Goal: Task Accomplishment & Management: Manage account settings

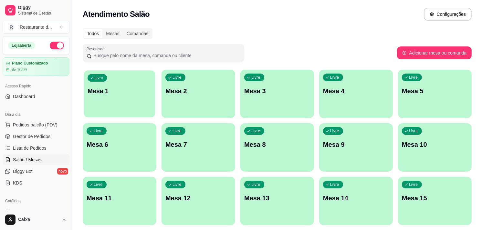
click at [121, 86] on div "Livre Mesa 1" at bounding box center [119, 89] width 71 height 39
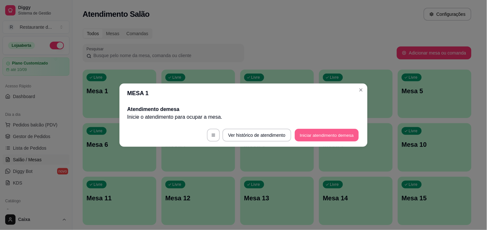
click at [326, 135] on button "Iniciar atendimento de mesa" at bounding box center [327, 135] width 64 height 13
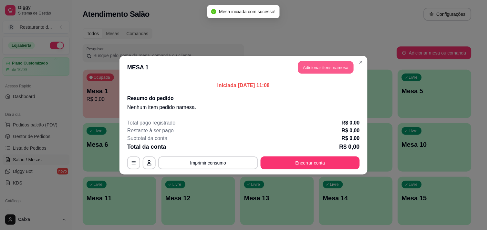
click at [318, 67] on button "Adicionar itens na mesa" at bounding box center [326, 67] width 56 height 13
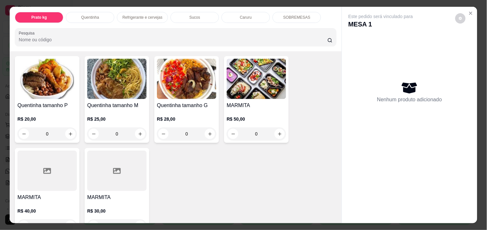
scroll to position [143, 0]
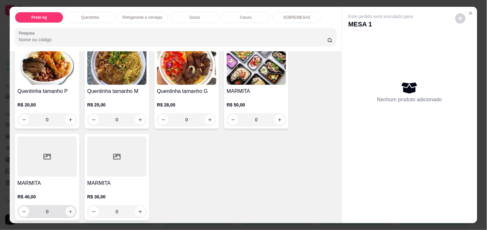
click at [68, 210] on icon "increase-product-quantity" at bounding box center [70, 212] width 5 height 5
type input "1"
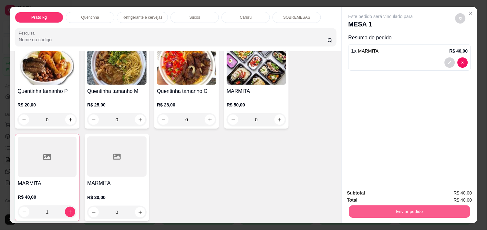
click at [406, 206] on button "Enviar pedido" at bounding box center [409, 211] width 121 height 13
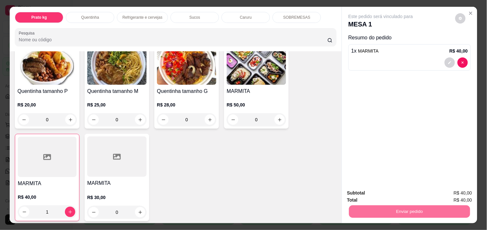
click at [395, 193] on button "Não registrar e enviar pedido" at bounding box center [388, 193] width 65 height 12
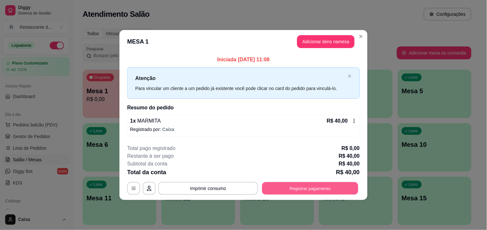
click at [314, 184] on button "Registrar pagamento" at bounding box center [310, 189] width 96 height 13
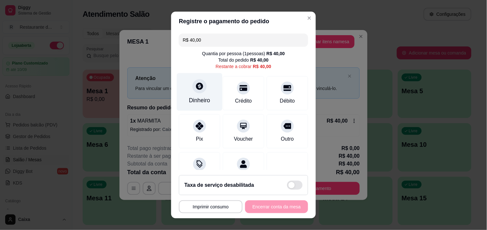
click at [197, 91] on div at bounding box center [200, 86] width 14 height 14
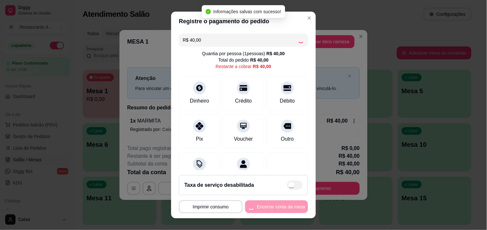
type input "R$ 0,00"
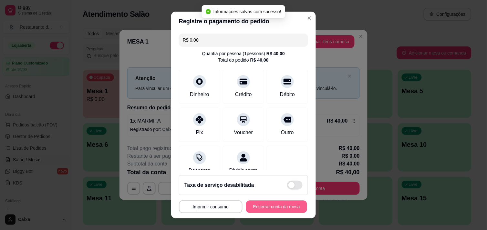
click at [274, 210] on button "Encerrar conta da mesa" at bounding box center [276, 207] width 61 height 13
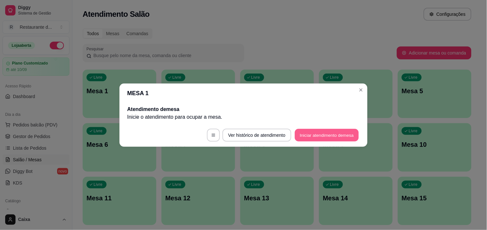
click at [318, 134] on button "Iniciar atendimento de mesa" at bounding box center [327, 135] width 64 height 13
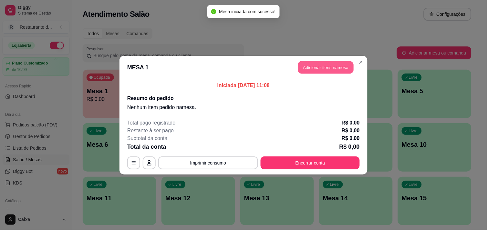
click at [336, 69] on button "Adicionar itens na mesa" at bounding box center [326, 67] width 56 height 13
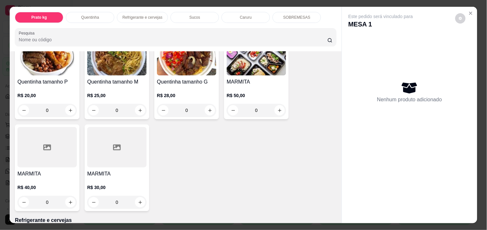
scroll to position [158, 0]
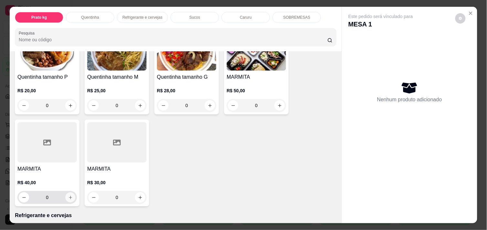
click at [66, 194] on button "increase-product-quantity" at bounding box center [71, 198] width 10 height 10
type input "1"
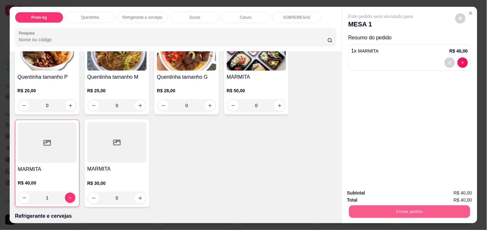
click at [389, 205] on button "Enviar pedido" at bounding box center [409, 211] width 121 height 13
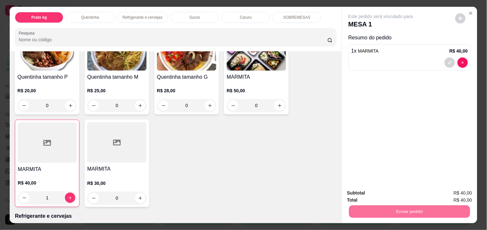
click at [379, 193] on button "Não registrar e enviar pedido" at bounding box center [388, 193] width 65 height 12
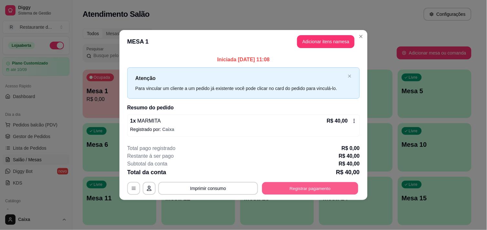
click at [312, 191] on button "Registrar pagamento" at bounding box center [310, 189] width 96 height 13
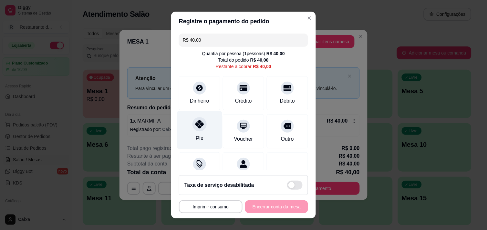
click at [195, 127] on icon at bounding box center [199, 124] width 8 height 8
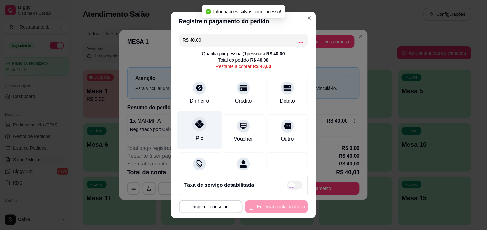
type input "R$ 0,00"
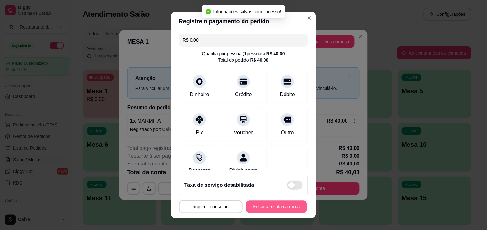
click at [263, 203] on button "Encerrar conta da mesa" at bounding box center [276, 207] width 61 height 13
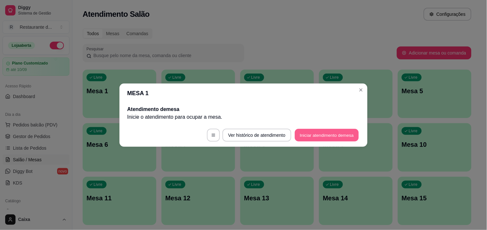
click at [316, 135] on button "Iniciar atendimento de mesa" at bounding box center [327, 135] width 64 height 13
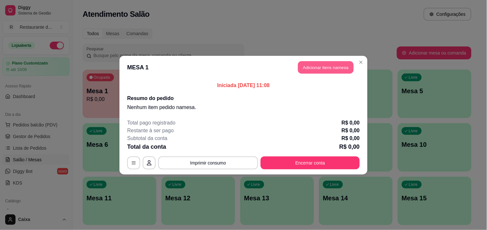
click at [330, 68] on button "Adicionar itens na mesa" at bounding box center [326, 67] width 56 height 13
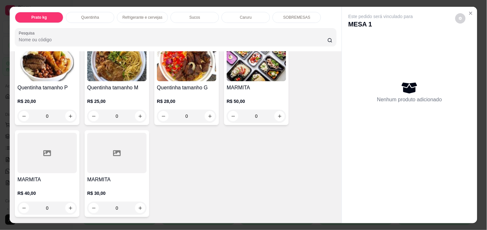
scroll to position [172, 0]
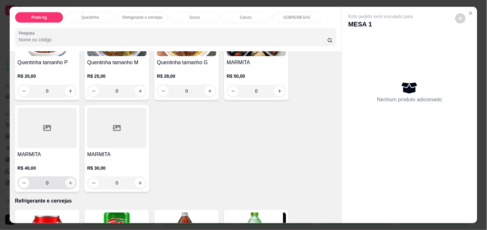
click at [70, 181] on button "increase-product-quantity" at bounding box center [71, 183] width 10 height 10
type input "1"
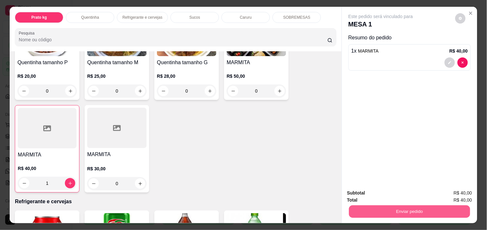
click at [435, 205] on button "Enviar pedido" at bounding box center [409, 211] width 121 height 13
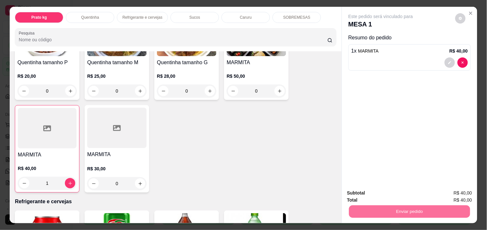
click at [403, 195] on button "Não registrar e enviar pedido" at bounding box center [388, 193] width 65 height 12
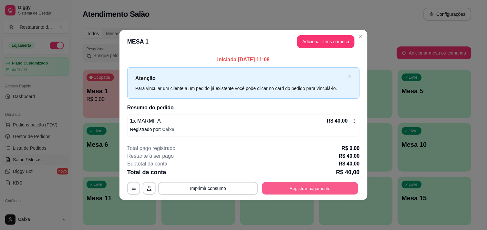
click at [313, 189] on button "Registrar pagamento" at bounding box center [310, 189] width 96 height 13
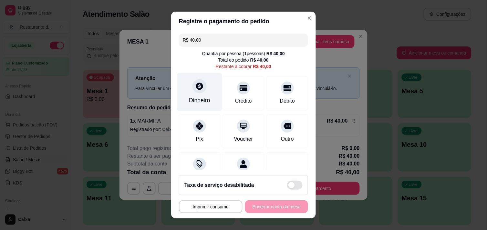
click at [197, 85] on icon at bounding box center [199, 86] width 7 height 7
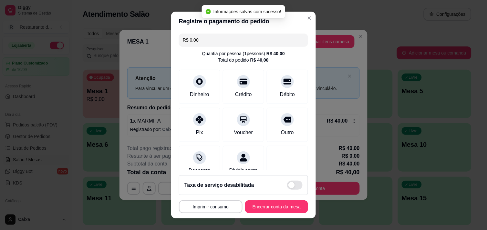
type input "R$ 0,00"
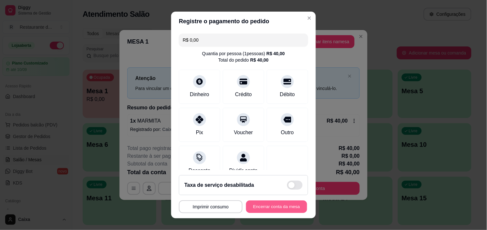
click at [260, 205] on button "Encerrar conta da mesa" at bounding box center [276, 207] width 61 height 13
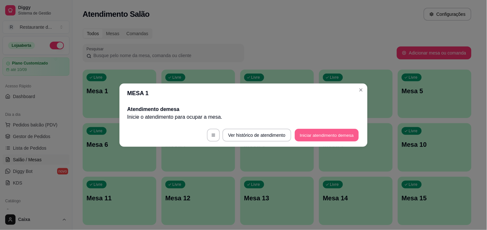
click at [327, 131] on button "Iniciar atendimento de mesa" at bounding box center [327, 135] width 64 height 13
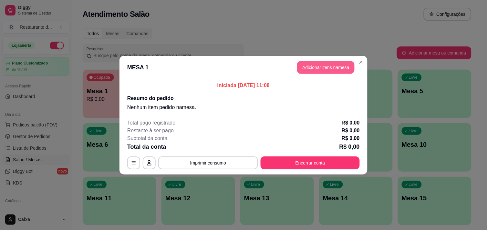
click at [331, 65] on button "Adicionar itens na mesa" at bounding box center [326, 67] width 58 height 13
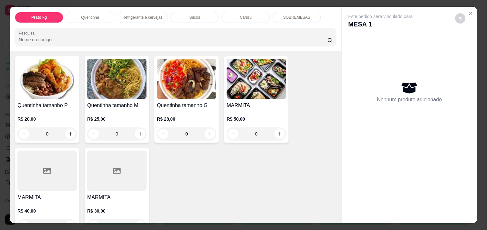
scroll to position [143, 0]
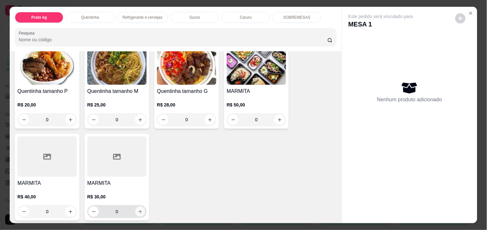
click at [138, 210] on icon "increase-product-quantity" at bounding box center [140, 212] width 5 height 5
type input "1"
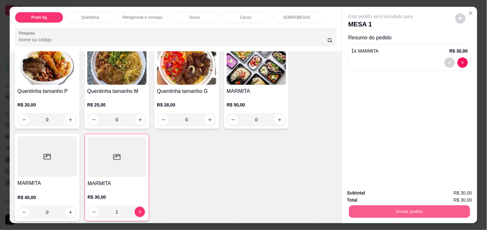
click at [402, 207] on button "Enviar pedido" at bounding box center [409, 211] width 121 height 13
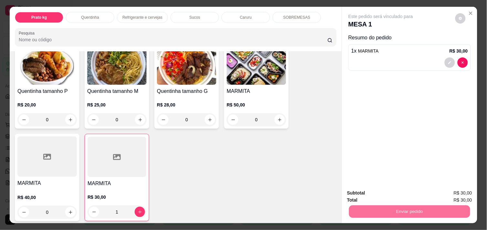
click at [386, 195] on button "Não registrar e enviar pedido" at bounding box center [388, 193] width 65 height 12
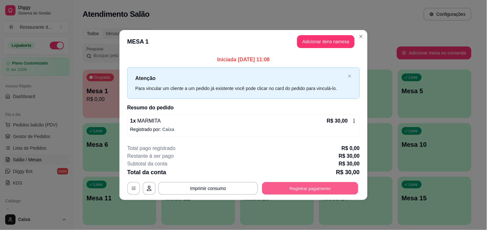
click at [322, 185] on button "Registrar pagamento" at bounding box center [310, 189] width 96 height 13
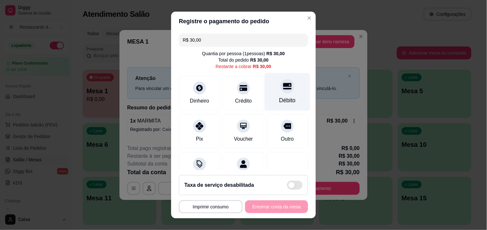
click at [283, 89] on icon at bounding box center [287, 86] width 8 height 6
type input "R$ 0,00"
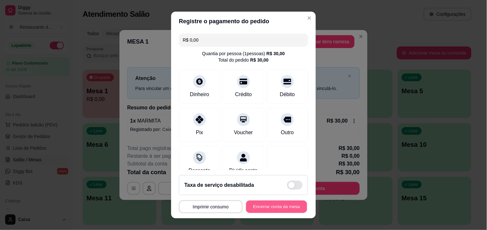
click at [269, 209] on button "Encerrar conta da mesa" at bounding box center [276, 207] width 61 height 13
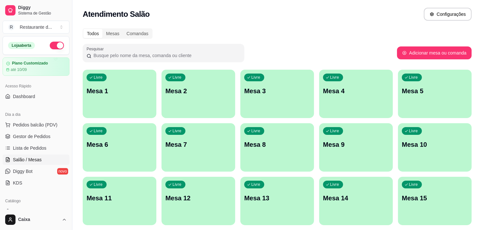
click at [140, 94] on p "Mesa 1" at bounding box center [120, 91] width 66 height 9
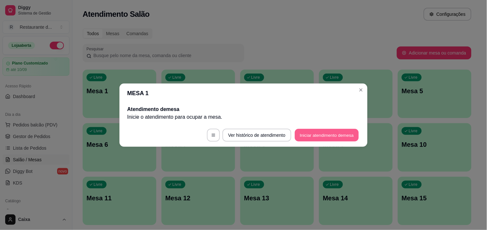
click at [316, 130] on button "Iniciar atendimento de mesa" at bounding box center [327, 135] width 64 height 13
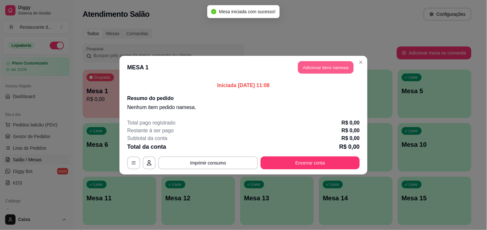
click at [319, 67] on button "Adicionar itens na mesa" at bounding box center [326, 67] width 56 height 13
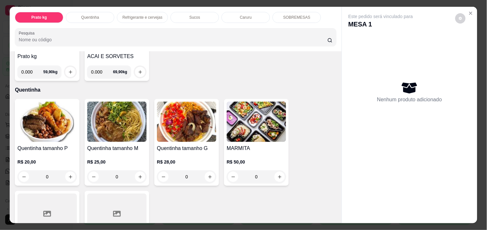
scroll to position [100, 0]
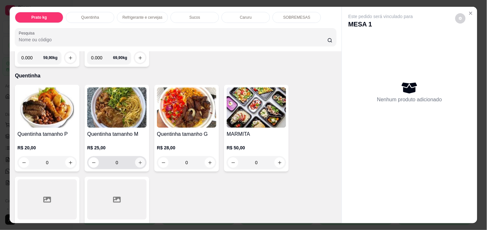
click at [138, 161] on icon "increase-product-quantity" at bounding box center [140, 163] width 5 height 5
type input "1"
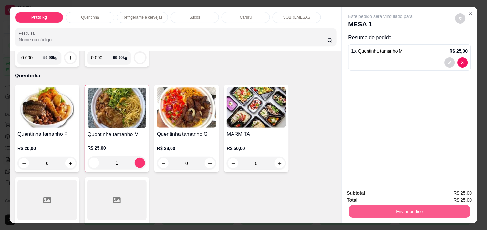
click at [402, 205] on button "Enviar pedido" at bounding box center [409, 211] width 121 height 13
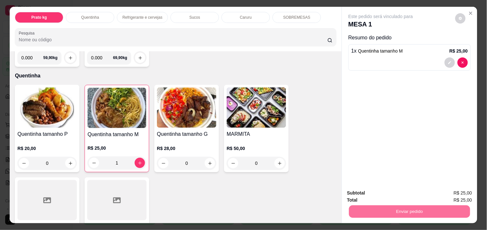
click at [389, 192] on button "Não registrar e enviar pedido" at bounding box center [388, 193] width 65 height 12
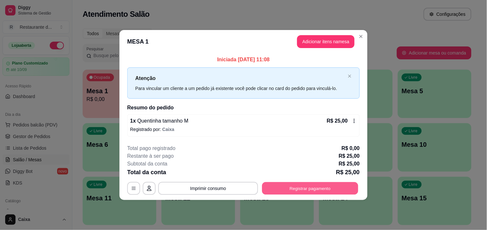
click at [314, 191] on button "Registrar pagamento" at bounding box center [310, 189] width 96 height 13
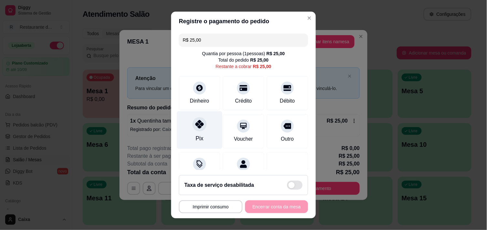
click at [196, 123] on icon at bounding box center [199, 124] width 8 height 8
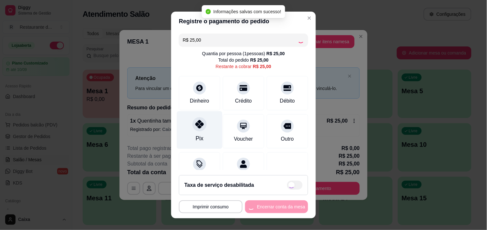
type input "R$ 0,00"
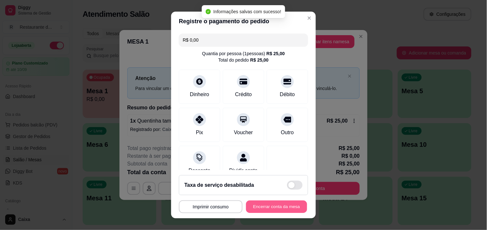
click at [272, 208] on button "Encerrar conta da mesa" at bounding box center [276, 207] width 61 height 13
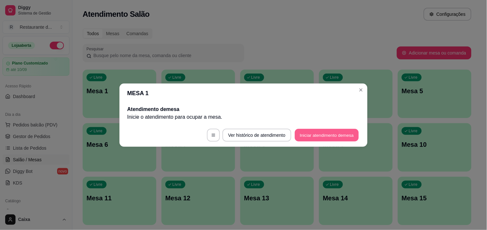
click at [308, 133] on button "Iniciar atendimento de mesa" at bounding box center [327, 135] width 64 height 13
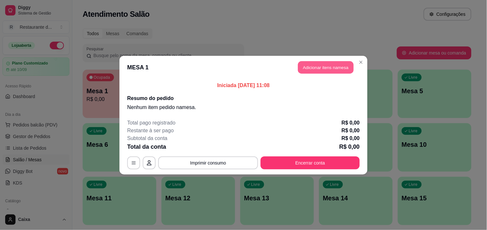
click at [321, 70] on button "Adicionar itens na mesa" at bounding box center [326, 67] width 56 height 13
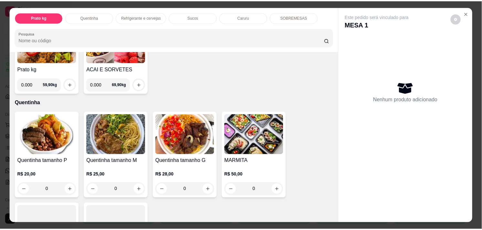
scroll to position [86, 0]
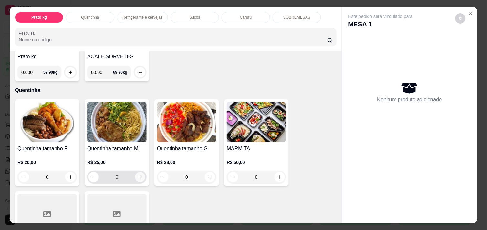
click at [138, 175] on icon "increase-product-quantity" at bounding box center [140, 177] width 5 height 5
type input "1"
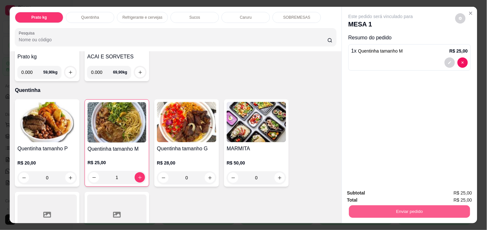
click at [395, 212] on button "Enviar pedido" at bounding box center [409, 211] width 121 height 13
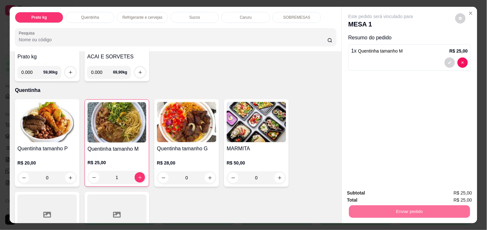
click at [383, 193] on button "Não registrar e enviar pedido" at bounding box center [388, 193] width 65 height 12
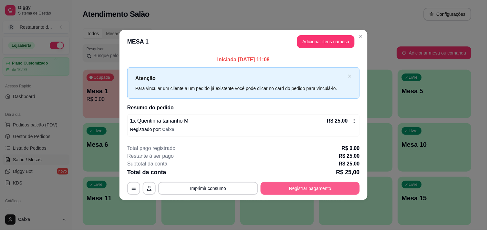
click at [312, 185] on button "Registrar pagamento" at bounding box center [310, 188] width 99 height 13
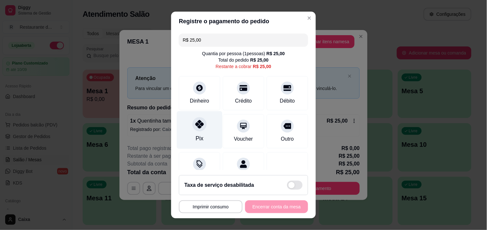
click at [195, 127] on icon at bounding box center [199, 124] width 8 height 8
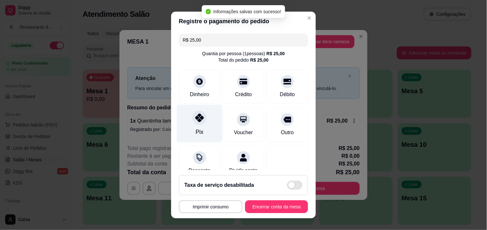
type input "R$ 0,00"
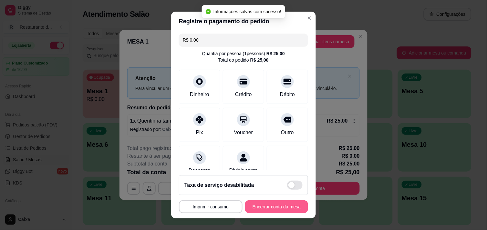
click at [273, 208] on button "Encerrar conta da mesa" at bounding box center [276, 207] width 63 height 13
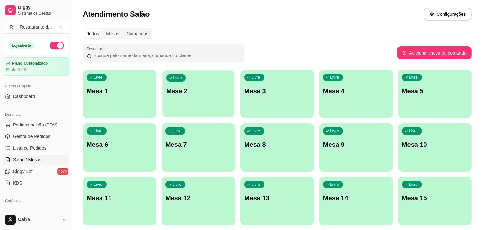
click at [215, 91] on p "Mesa 2" at bounding box center [198, 91] width 64 height 9
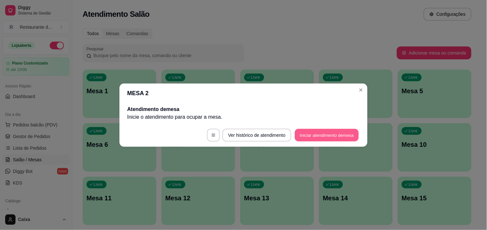
click at [320, 134] on button "Iniciar atendimento de mesa" at bounding box center [327, 135] width 64 height 13
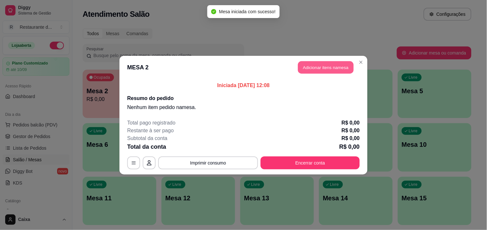
click at [318, 70] on button "Adicionar itens na mesa" at bounding box center [326, 67] width 56 height 13
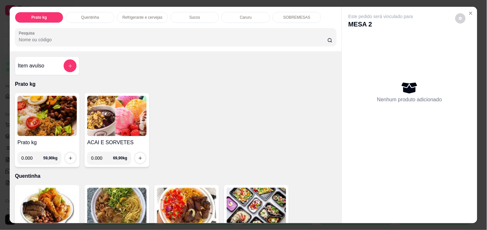
click at [31, 155] on input "0.000" at bounding box center [32, 158] width 22 height 13
type input "0.520"
click at [68, 156] on icon "increase-product-quantity" at bounding box center [70, 158] width 5 height 5
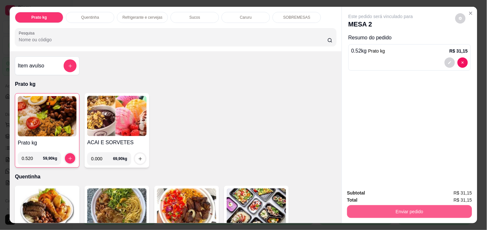
click at [416, 205] on button "Enviar pedido" at bounding box center [409, 211] width 125 height 13
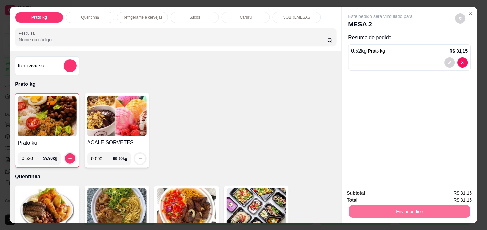
click at [389, 193] on button "Não registrar e enviar pedido" at bounding box center [388, 193] width 65 height 12
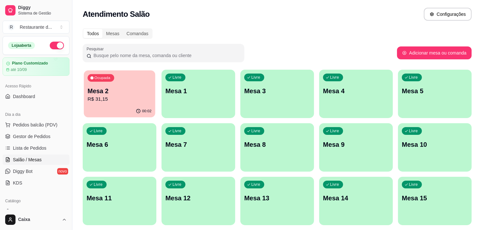
click at [134, 90] on p "Mesa 2" at bounding box center [120, 91] width 64 height 9
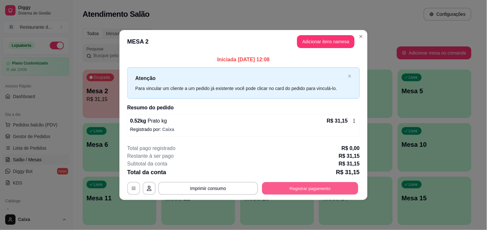
click at [309, 186] on button "Registrar pagamento" at bounding box center [310, 189] width 96 height 13
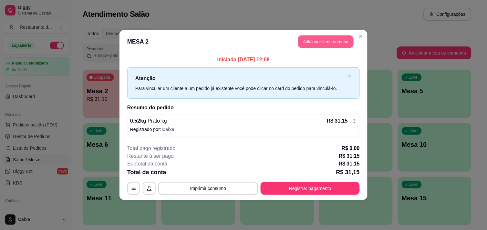
click at [337, 37] on button "Adicionar itens na mesa" at bounding box center [326, 42] width 56 height 13
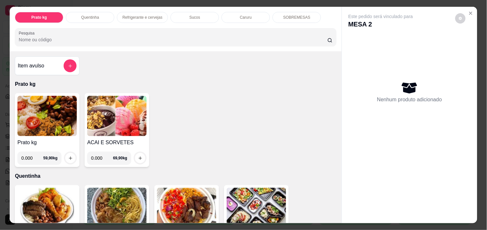
click at [29, 159] on input "0.000" at bounding box center [32, 158] width 22 height 13
type input "0.460"
click at [69, 156] on icon "increase-product-quantity" at bounding box center [70, 158] width 5 height 5
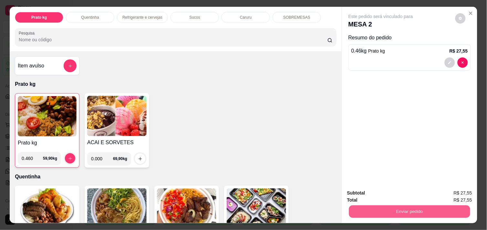
click at [407, 207] on button "Enviar pedido" at bounding box center [409, 211] width 121 height 13
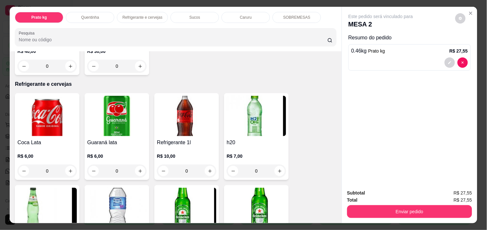
scroll to position [301, 0]
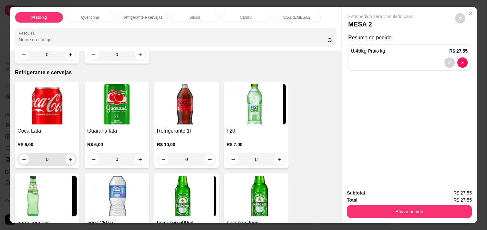
click at [68, 157] on icon "increase-product-quantity" at bounding box center [70, 159] width 5 height 5
type input "1"
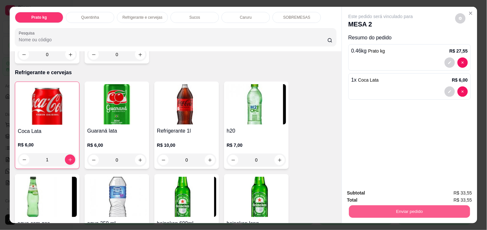
click at [416, 208] on button "Enviar pedido" at bounding box center [409, 211] width 121 height 13
click at [399, 207] on button "Enviar pedido" at bounding box center [409, 211] width 125 height 13
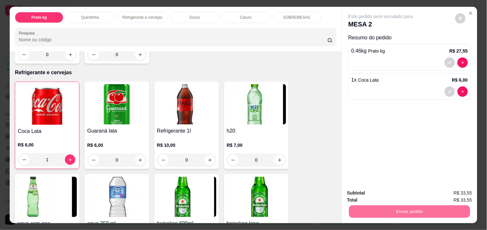
click at [393, 195] on button "Não registrar e enviar pedido" at bounding box center [388, 193] width 65 height 12
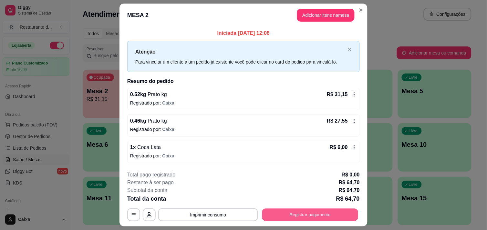
click at [321, 217] on button "Registrar pagamento" at bounding box center [310, 215] width 96 height 13
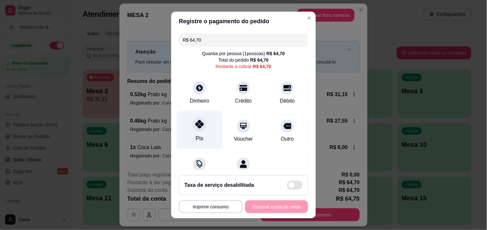
click at [200, 122] on div at bounding box center [200, 124] width 14 height 14
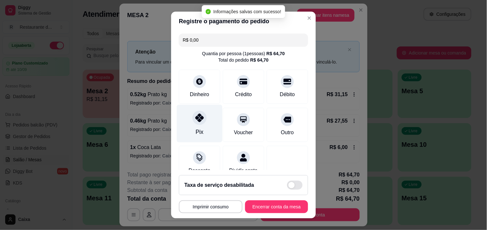
type input "R$ 0,00"
click at [195, 122] on div at bounding box center [200, 118] width 14 height 14
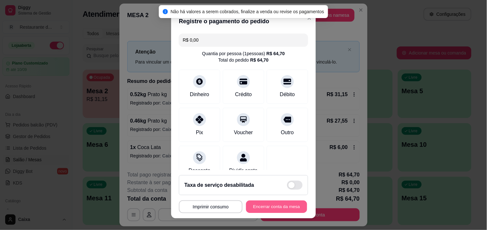
click at [264, 208] on button "Encerrar conta da mesa" at bounding box center [276, 207] width 61 height 13
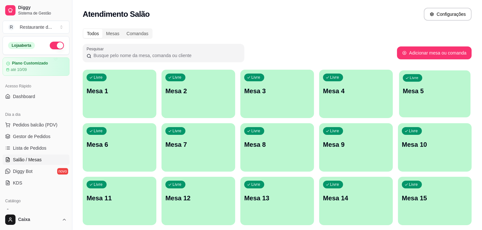
click at [431, 84] on div "Livre Mesa 5" at bounding box center [434, 89] width 71 height 39
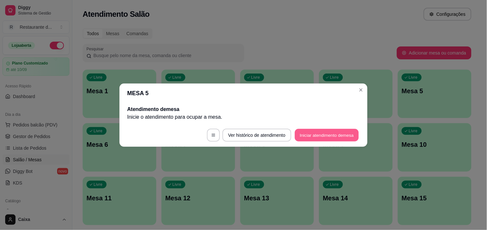
click at [340, 131] on button "Iniciar atendimento de mesa" at bounding box center [327, 135] width 64 height 13
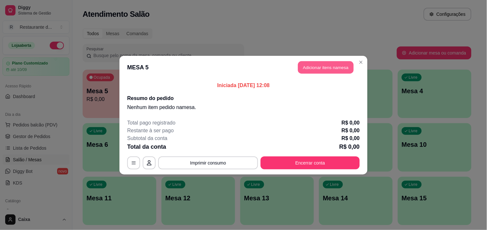
click at [325, 66] on button "Adicionar itens na mesa" at bounding box center [326, 67] width 56 height 13
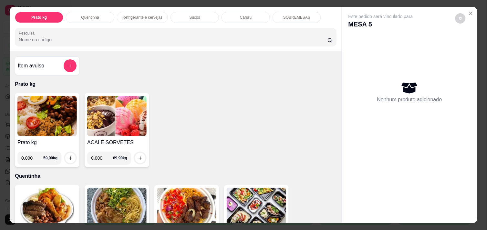
click at [32, 158] on input "0.000" at bounding box center [32, 158] width 22 height 13
type input "0.554"
click at [68, 156] on icon "increase-product-quantity" at bounding box center [70, 158] width 5 height 5
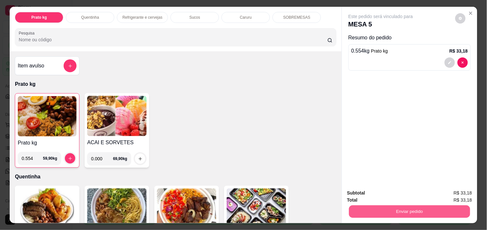
click at [431, 209] on button "Enviar pedido" at bounding box center [409, 211] width 121 height 13
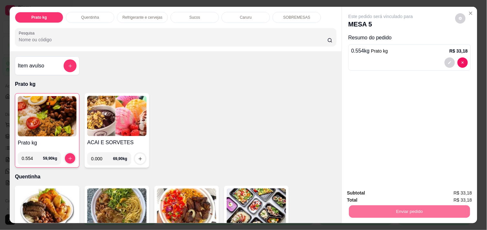
click at [404, 193] on button "Não registrar e enviar pedido" at bounding box center [388, 193] width 65 height 12
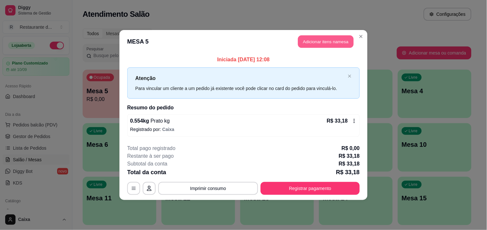
click at [311, 36] on button "Adicionar itens na mesa" at bounding box center [326, 42] width 56 height 13
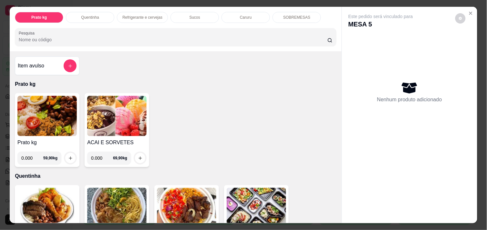
click at [31, 156] on input "0.000" at bounding box center [32, 158] width 22 height 13
type input "0.504"
click at [68, 156] on icon "increase-product-quantity" at bounding box center [70, 158] width 5 height 5
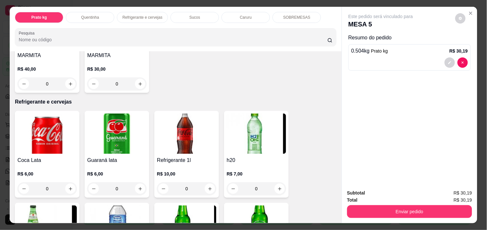
scroll to position [273, 0]
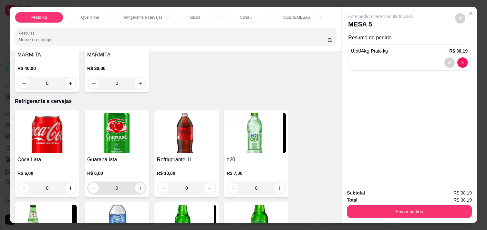
click at [138, 186] on icon "increase-product-quantity" at bounding box center [140, 188] width 5 height 5
type input "1"
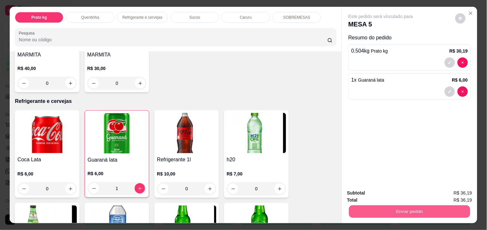
click at [401, 205] on button "Enviar pedido" at bounding box center [409, 211] width 121 height 13
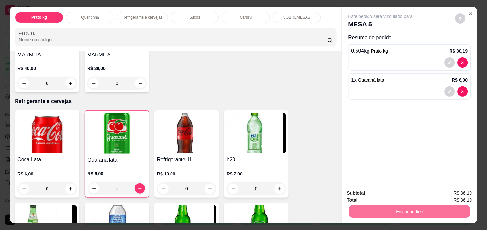
click at [388, 194] on button "Não registrar e enviar pedido" at bounding box center [388, 193] width 65 height 12
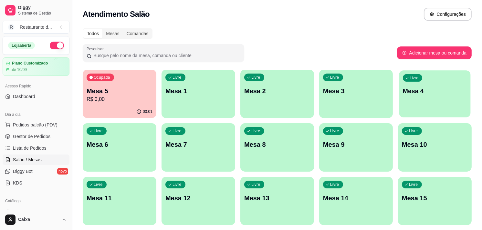
click at [422, 99] on div "Livre Mesa 4" at bounding box center [434, 89] width 71 height 39
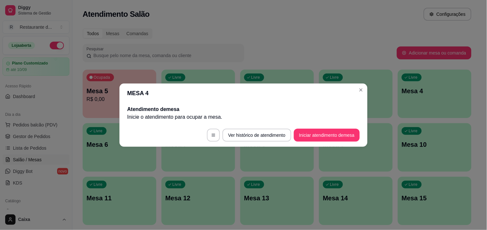
click at [318, 144] on div "MESA 4 Atendimento de mesa Inicie o atendimento para ocupar a mesa . Ver histór…" at bounding box center [243, 115] width 487 height 230
click at [321, 135] on button "Iniciar atendimento de mesa" at bounding box center [327, 135] width 64 height 13
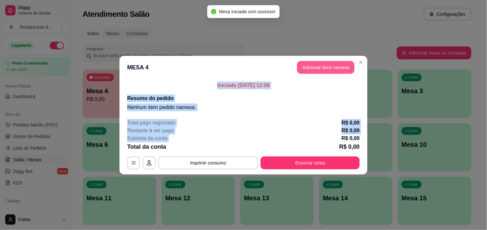
drag, startPoint x: 321, startPoint y: 135, endPoint x: 331, endPoint y: 63, distance: 72.4
click at [331, 63] on section "MESA 4 Adicionar itens na mesa Iniciada 26/08/2025 às 12:08 Resumo do pedido Ne…" at bounding box center [244, 115] width 248 height 119
click at [331, 63] on button "Adicionar itens na mesa" at bounding box center [326, 67] width 56 height 13
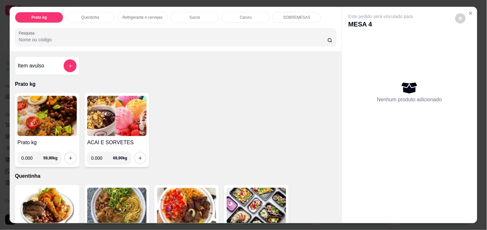
click at [32, 156] on input "0.000" at bounding box center [32, 158] width 22 height 13
type input "0.332"
click at [68, 156] on icon "increase-product-quantity" at bounding box center [70, 158] width 5 height 5
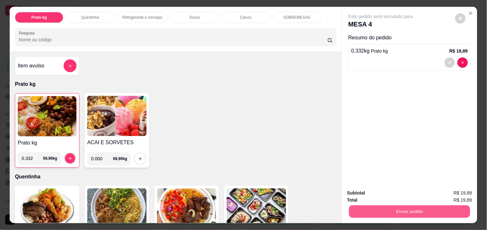
click at [430, 210] on button "Enviar pedido" at bounding box center [409, 211] width 121 height 13
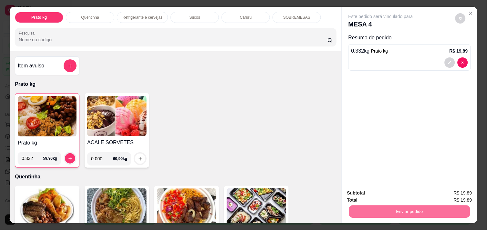
click at [394, 195] on button "Não registrar e enviar pedido" at bounding box center [388, 193] width 67 height 12
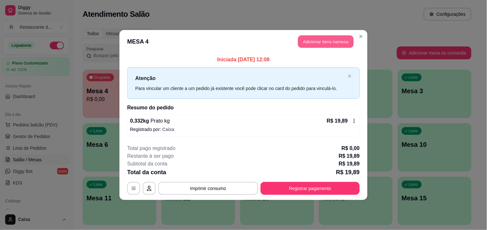
click at [320, 38] on button "Adicionar itens na mesa" at bounding box center [326, 42] width 56 height 13
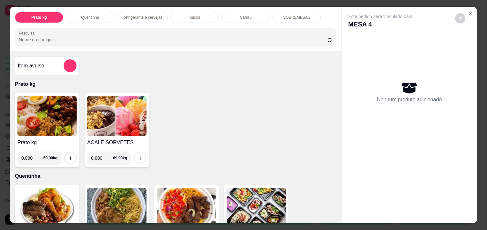
click at [33, 154] on input "0.000" at bounding box center [32, 158] width 22 height 13
type input "0.446"
click at [68, 156] on icon "increase-product-quantity" at bounding box center [70, 158] width 5 height 5
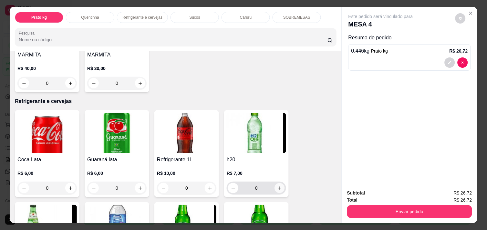
click at [278, 186] on icon "increase-product-quantity" at bounding box center [280, 188] width 5 height 5
type input "1"
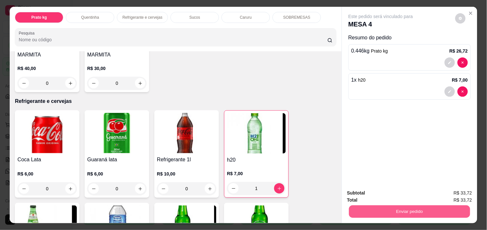
click at [431, 207] on button "Enviar pedido" at bounding box center [409, 211] width 121 height 13
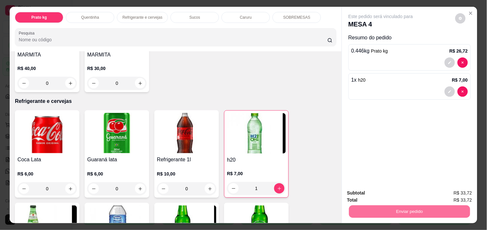
click at [396, 191] on button "Não registrar e enviar pedido" at bounding box center [388, 193] width 65 height 12
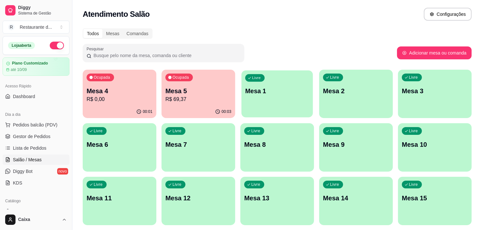
click at [272, 90] on p "Mesa 1" at bounding box center [277, 91] width 64 height 9
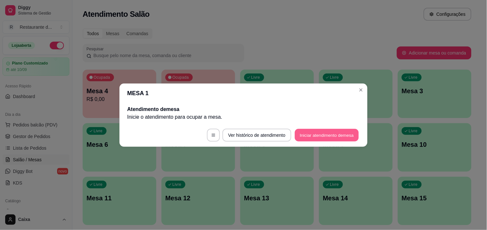
click at [324, 130] on button "Iniciar atendimento de mesa" at bounding box center [327, 135] width 64 height 13
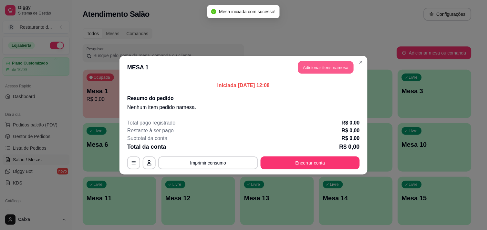
click at [309, 66] on button "Adicionar itens na mesa" at bounding box center [326, 67] width 56 height 13
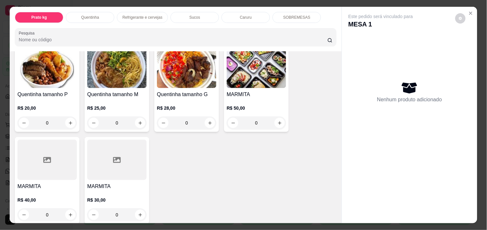
scroll to position [158, 0]
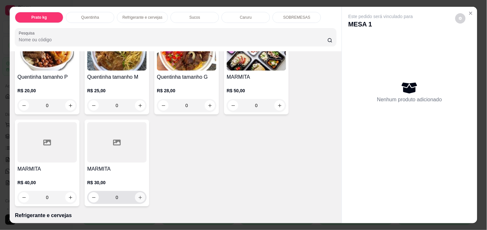
click at [139, 196] on icon "increase-product-quantity" at bounding box center [141, 198] width 4 height 4
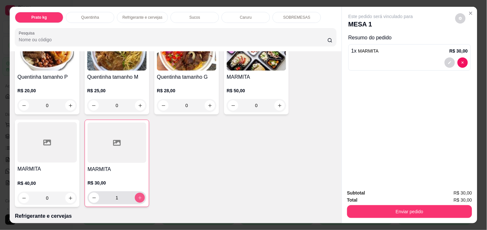
click at [139, 196] on icon "increase-product-quantity" at bounding box center [140, 198] width 5 height 5
type input "3"
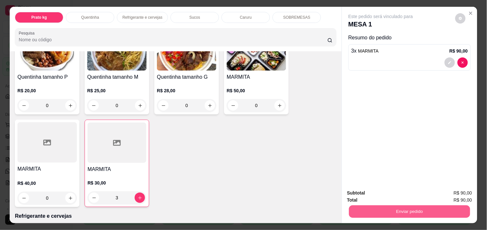
click at [395, 207] on button "Enviar pedido" at bounding box center [409, 211] width 121 height 13
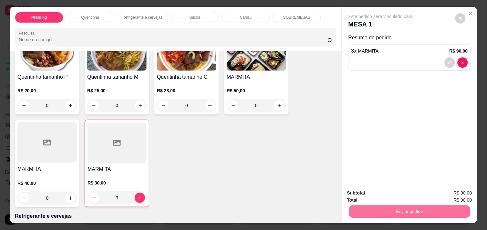
click at [383, 195] on button "Não registrar e enviar pedido" at bounding box center [388, 193] width 65 height 12
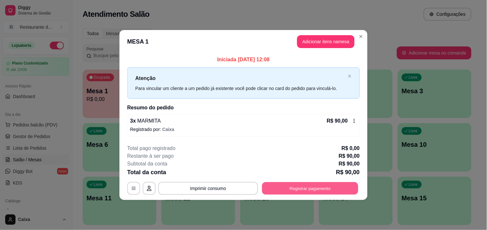
click at [319, 188] on button "Registrar pagamento" at bounding box center [310, 189] width 96 height 13
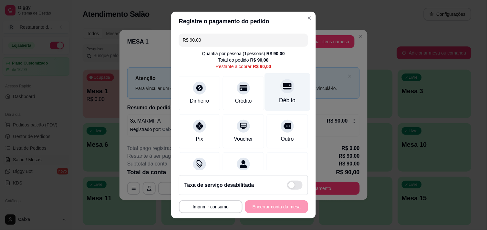
click at [283, 88] on icon at bounding box center [287, 86] width 8 height 8
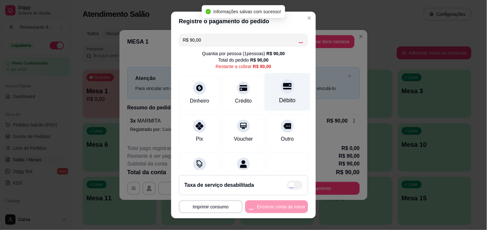
type input "R$ 0,00"
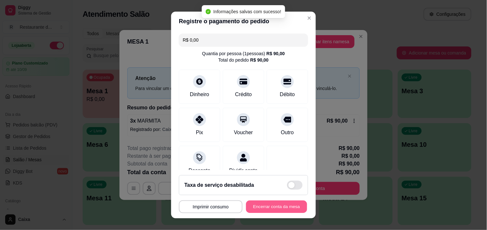
click at [263, 205] on button "Encerrar conta da mesa" at bounding box center [276, 207] width 61 height 13
click at [263, 205] on div "**********" at bounding box center [243, 207] width 129 height 13
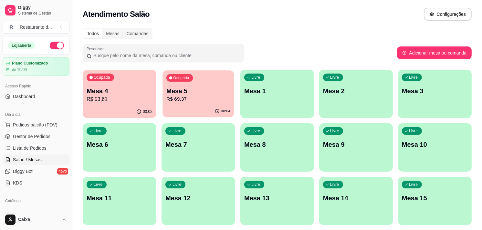
click at [208, 104] on div "Ocupada Mesa 5 R$ 69,37" at bounding box center [198, 87] width 71 height 35
click at [106, 87] on p "Mesa 4" at bounding box center [120, 91] width 64 height 9
click at [196, 88] on p "Mesa 5" at bounding box center [198, 91] width 64 height 9
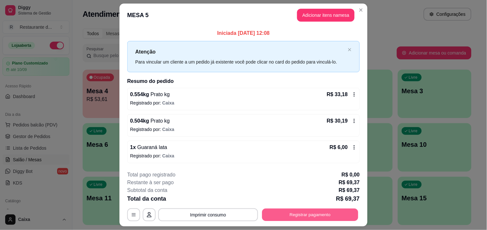
click at [303, 214] on button "Registrar pagamento" at bounding box center [310, 215] width 96 height 13
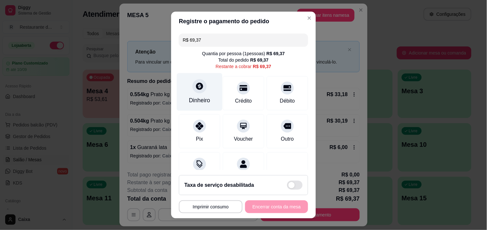
click at [196, 83] on icon at bounding box center [199, 86] width 7 height 7
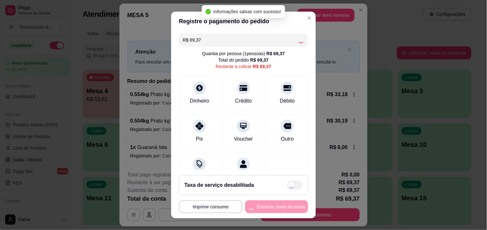
type input "R$ 0,00"
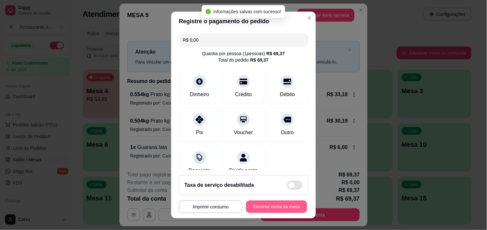
click at [257, 207] on button "Encerrar conta da mesa" at bounding box center [276, 207] width 61 height 13
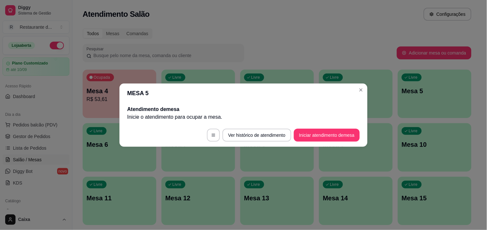
click at [316, 131] on div "MESA 5 Atendimento de mesa Inicie o atendimento para ocupar a mesa . Ver histór…" at bounding box center [243, 115] width 487 height 230
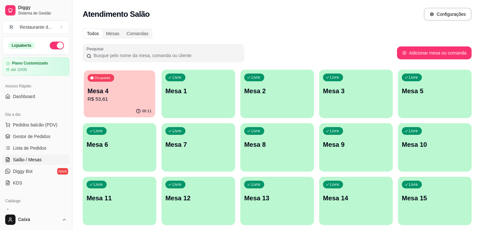
click at [124, 87] on p "Mesa 4" at bounding box center [120, 91] width 64 height 9
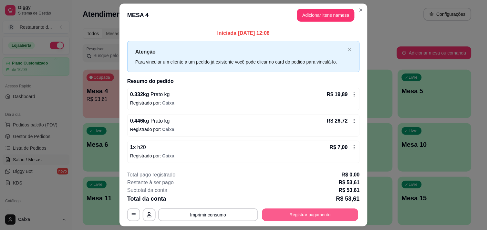
click at [321, 214] on button "Registrar pagamento" at bounding box center [310, 215] width 96 height 13
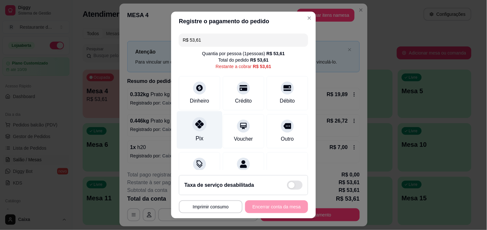
click at [201, 123] on div at bounding box center [200, 124] width 14 height 14
type input "R$ 0,00"
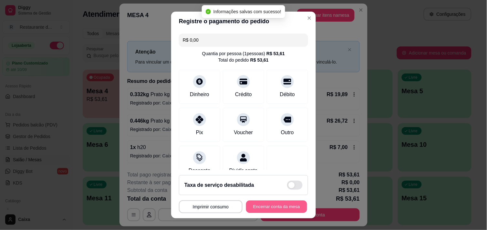
click at [273, 208] on button "Encerrar conta da mesa" at bounding box center [276, 207] width 61 height 13
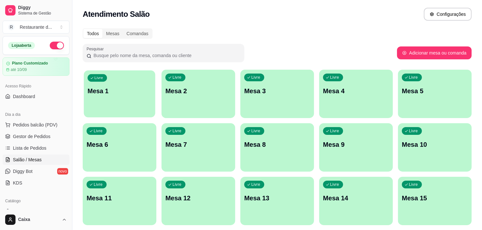
click at [111, 97] on div "Livre Mesa 1" at bounding box center [119, 89] width 71 height 39
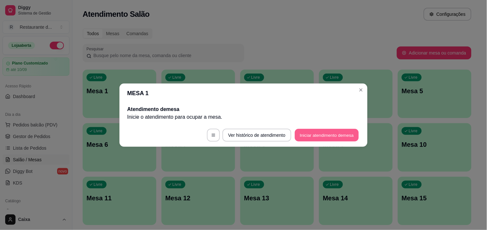
click at [321, 137] on button "Iniciar atendimento de mesa" at bounding box center [327, 135] width 64 height 13
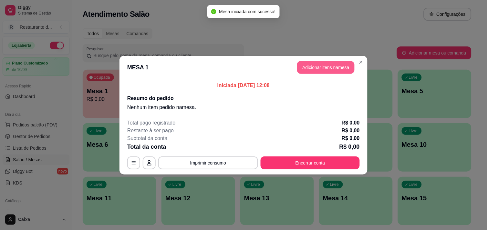
click at [330, 67] on button "Adicionar itens na mesa" at bounding box center [326, 67] width 58 height 13
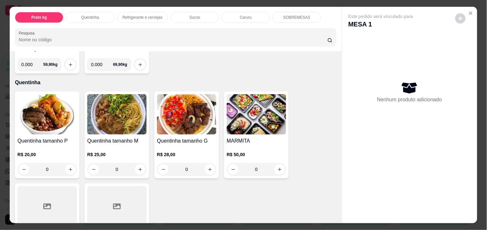
scroll to position [100, 0]
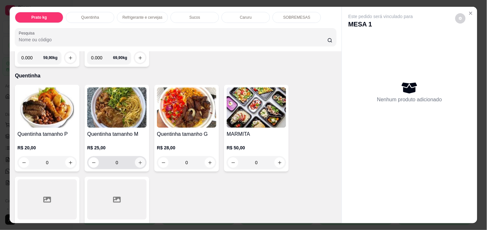
click at [139, 161] on icon "increase-product-quantity" at bounding box center [140, 163] width 5 height 5
type input "1"
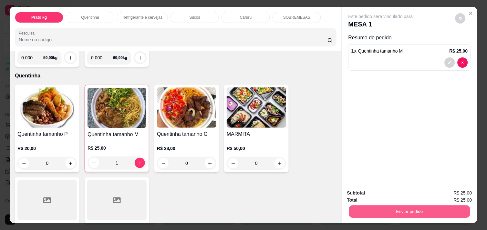
click at [404, 205] on button "Enviar pedido" at bounding box center [409, 211] width 121 height 13
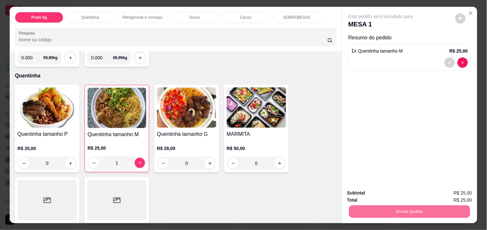
click at [388, 191] on button "Não registrar e enviar pedido" at bounding box center [388, 193] width 65 height 12
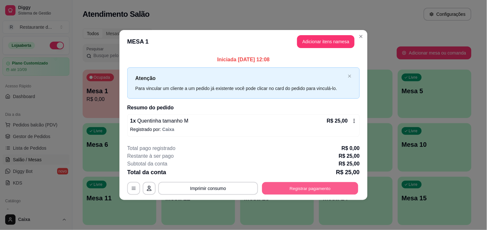
click at [309, 189] on button "Registrar pagamento" at bounding box center [310, 189] width 96 height 13
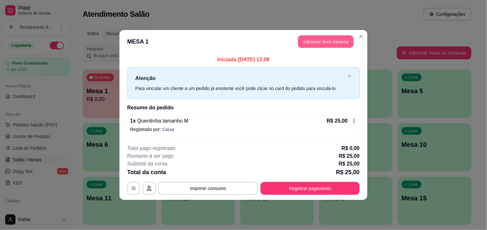
click at [317, 37] on button "Adicionar itens na mesa" at bounding box center [326, 42] width 56 height 13
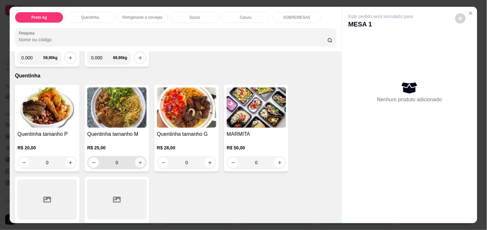
click at [140, 161] on icon "increase-product-quantity" at bounding box center [140, 163] width 5 height 5
type input "1"
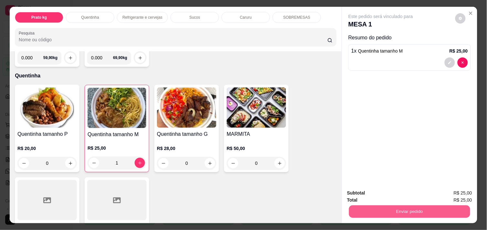
click at [385, 205] on button "Enviar pedido" at bounding box center [409, 211] width 121 height 13
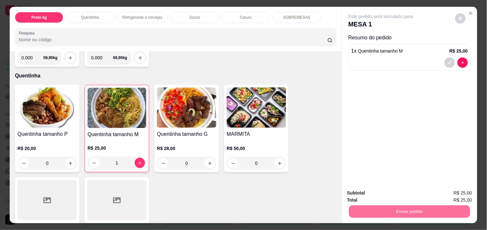
click at [386, 196] on button "Não registrar e enviar pedido" at bounding box center [388, 193] width 65 height 12
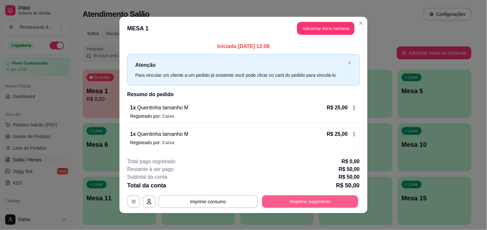
click at [307, 198] on button "Registrar pagamento" at bounding box center [310, 202] width 96 height 13
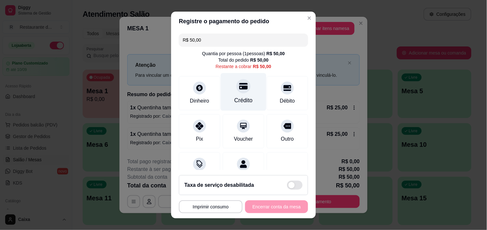
click at [239, 89] on icon at bounding box center [243, 86] width 8 height 6
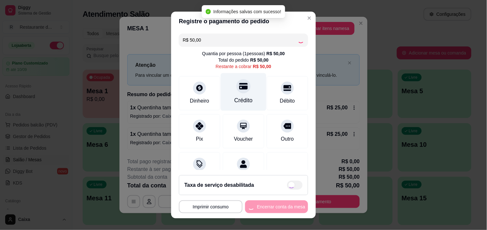
type input "R$ 0,00"
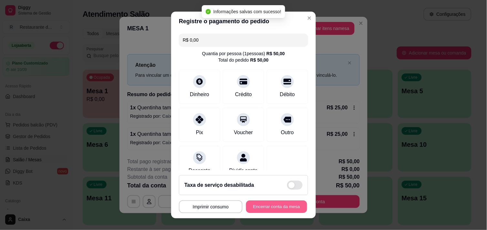
click at [258, 208] on button "Encerrar conta da mesa" at bounding box center [276, 207] width 61 height 13
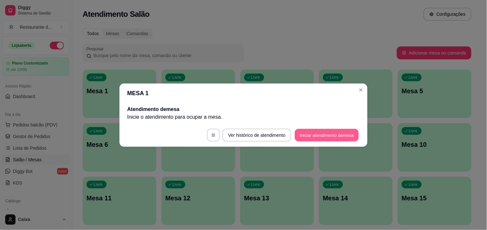
click at [323, 138] on button "Iniciar atendimento de mesa" at bounding box center [327, 135] width 64 height 13
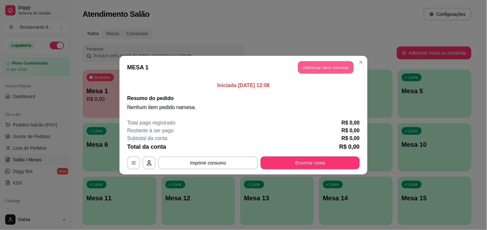
click at [325, 66] on button "Adicionar itens na mesa" at bounding box center [326, 67] width 56 height 13
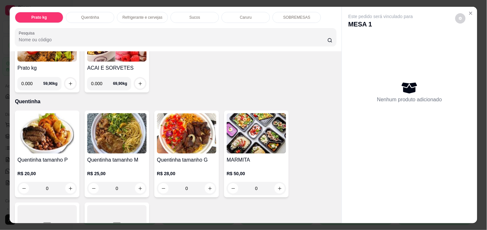
scroll to position [86, 0]
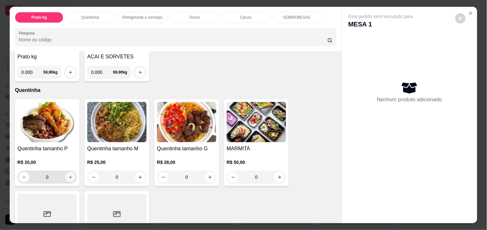
click at [68, 175] on icon "increase-product-quantity" at bounding box center [70, 177] width 5 height 5
type input "1"
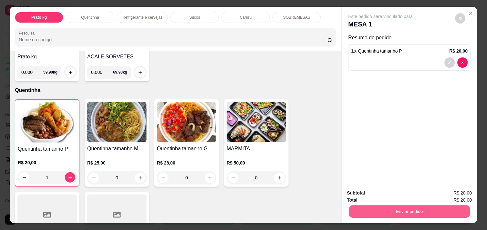
click at [395, 211] on button "Enviar pedido" at bounding box center [409, 211] width 121 height 13
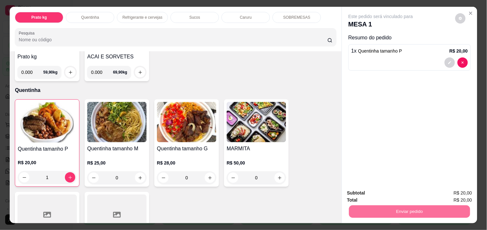
click at [378, 191] on button "Não registrar e enviar pedido" at bounding box center [388, 193] width 65 height 12
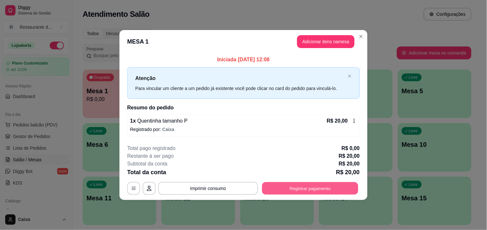
click at [305, 189] on button "Registrar pagamento" at bounding box center [310, 189] width 96 height 13
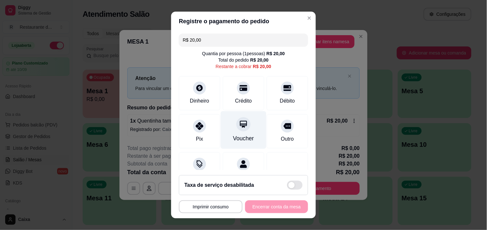
click at [254, 133] on div "Voucher" at bounding box center [244, 130] width 46 height 38
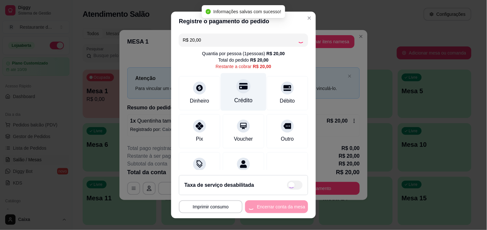
type input "R$ 0,00"
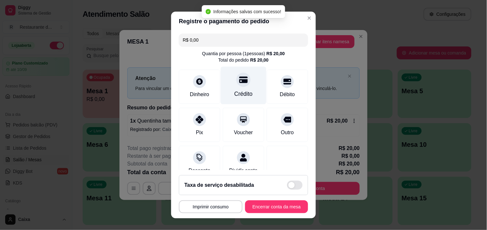
click at [228, 86] on div "Crédito" at bounding box center [244, 86] width 46 height 38
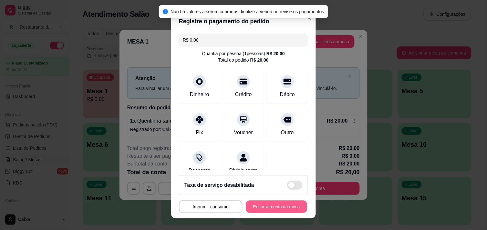
click at [259, 208] on button "Encerrar conta da mesa" at bounding box center [276, 207] width 61 height 13
click at [259, 208] on div "**********" at bounding box center [243, 207] width 129 height 13
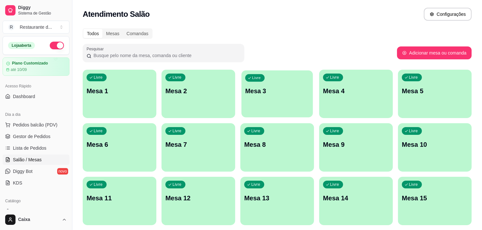
click at [288, 85] on div "Livre Mesa 3" at bounding box center [276, 89] width 71 height 39
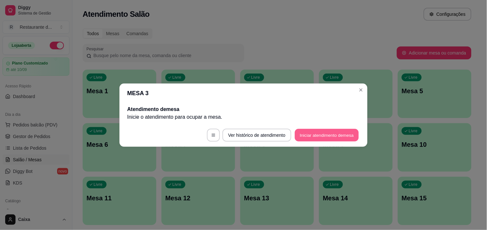
click at [337, 136] on button "Iniciar atendimento de mesa" at bounding box center [327, 135] width 64 height 13
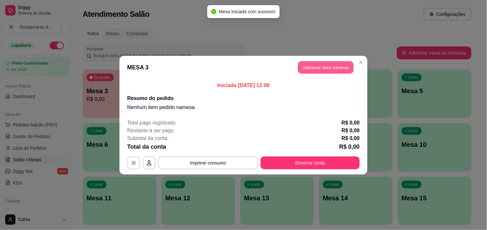
click at [333, 67] on button "Adicionar itens na mesa" at bounding box center [326, 67] width 56 height 13
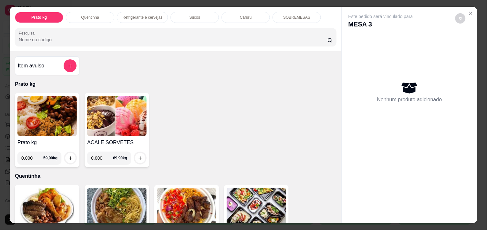
click at [29, 156] on input "0.000" at bounding box center [32, 158] width 22 height 13
type input "0.536"
click at [68, 156] on icon "increase-product-quantity" at bounding box center [70, 158] width 5 height 5
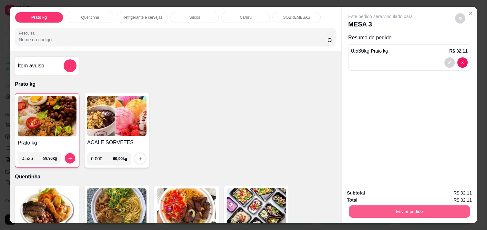
click at [376, 210] on button "Enviar pedido" at bounding box center [409, 211] width 121 height 13
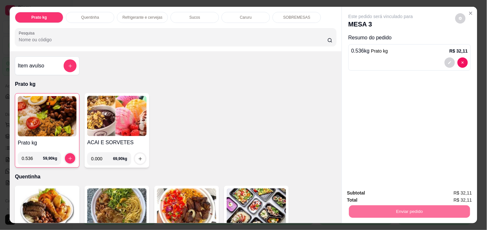
click at [377, 194] on button "Não registrar e enviar pedido" at bounding box center [388, 193] width 65 height 12
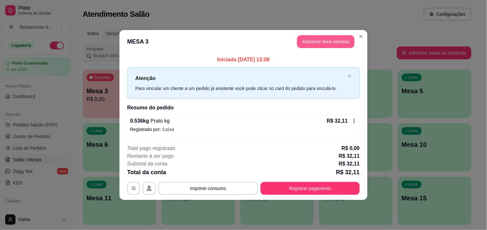
click at [328, 37] on button "Adicionar itens na mesa" at bounding box center [326, 41] width 58 height 13
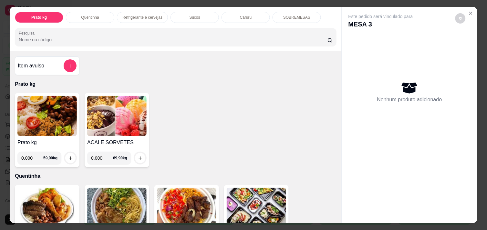
click at [33, 156] on input "0.000" at bounding box center [32, 158] width 22 height 13
type input "0.428"
click at [68, 156] on icon "increase-product-quantity" at bounding box center [70, 158] width 5 height 5
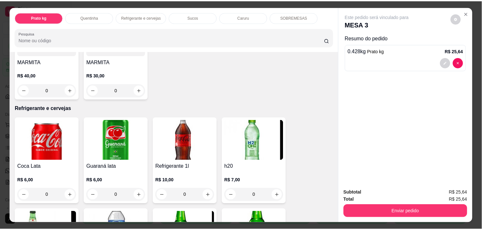
scroll to position [273, 0]
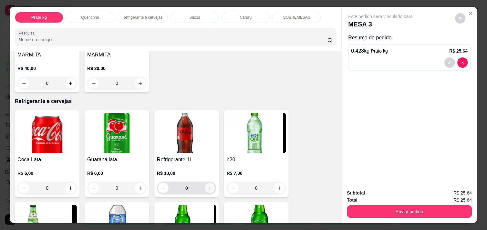
click at [208, 186] on icon "increase-product-quantity" at bounding box center [210, 188] width 5 height 5
type input "1"
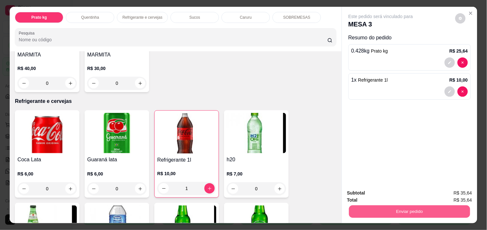
click at [429, 207] on button "Enviar pedido" at bounding box center [409, 211] width 121 height 13
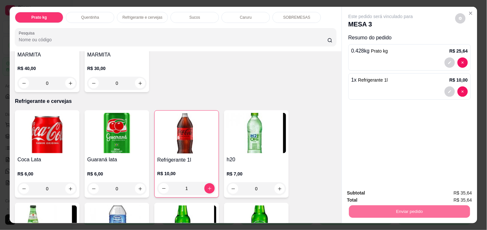
click at [402, 191] on button "Não registrar e enviar pedido" at bounding box center [388, 193] width 67 height 12
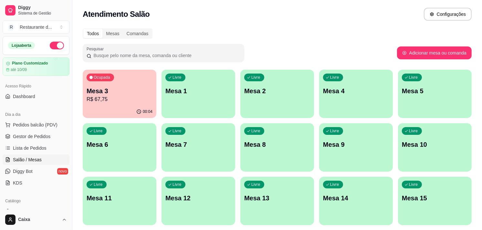
click at [142, 11] on h2 "Atendimento Salão" at bounding box center [116, 14] width 67 height 10
click at [123, 89] on p "Mesa 3" at bounding box center [120, 91] width 64 height 9
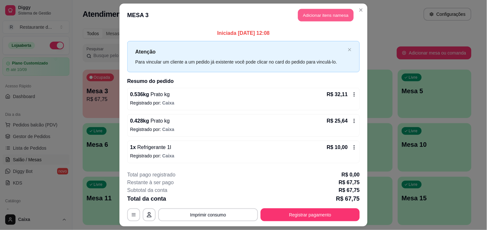
click at [321, 14] on button "Adicionar itens na mesa" at bounding box center [326, 15] width 56 height 13
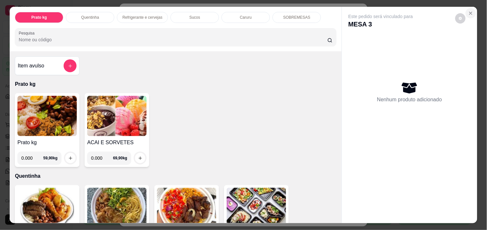
click at [466, 11] on button "Close" at bounding box center [471, 13] width 10 height 10
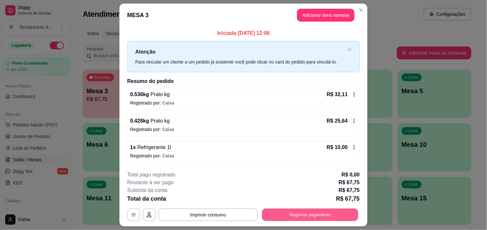
click at [288, 219] on button "Registrar pagamento" at bounding box center [310, 215] width 96 height 13
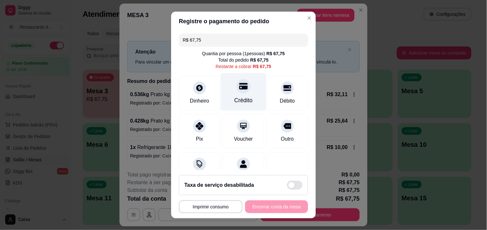
click at [240, 93] on div "Crédito" at bounding box center [244, 92] width 46 height 38
type input "R$ 0,00"
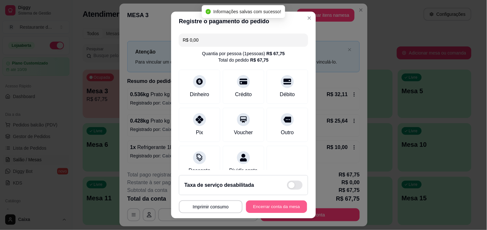
click at [257, 202] on button "Encerrar conta da mesa" at bounding box center [276, 207] width 61 height 13
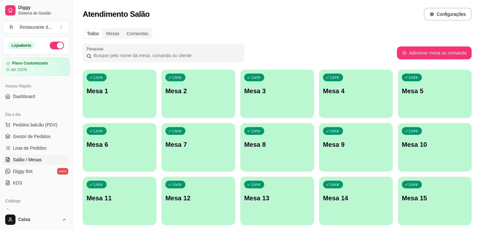
click at [267, 87] on p "Mesa 3" at bounding box center [277, 91] width 66 height 9
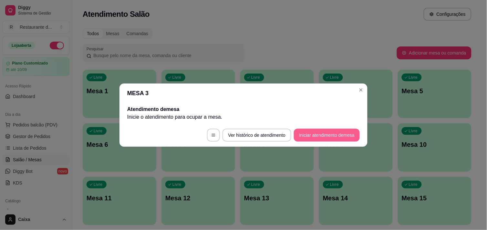
click at [316, 129] on button "Iniciar atendimento de mesa" at bounding box center [327, 135] width 66 height 13
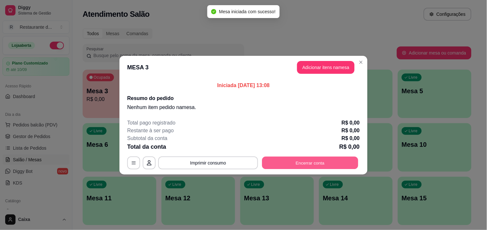
click at [313, 159] on button "Encerrar conta" at bounding box center [310, 163] width 96 height 13
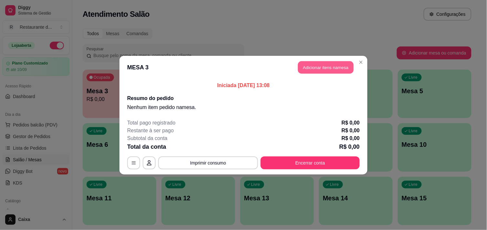
click at [305, 65] on button "Adicionar itens na mesa" at bounding box center [326, 67] width 56 height 13
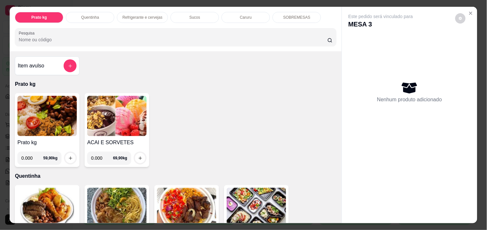
click at [30, 156] on input "0.000" at bounding box center [32, 158] width 22 height 13
type input "0.354"
click at [69, 156] on icon "increase-product-quantity" at bounding box center [70, 158] width 5 height 5
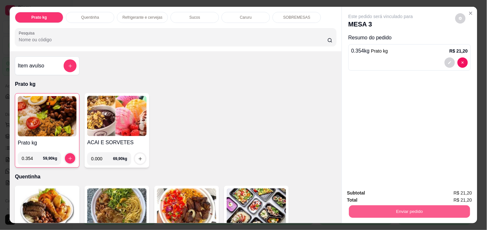
click at [409, 205] on button "Enviar pedido" at bounding box center [409, 211] width 121 height 13
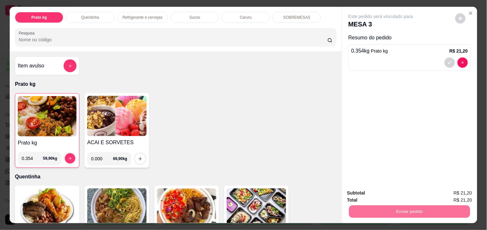
click at [398, 195] on button "Não registrar e enviar pedido" at bounding box center [388, 193] width 65 height 12
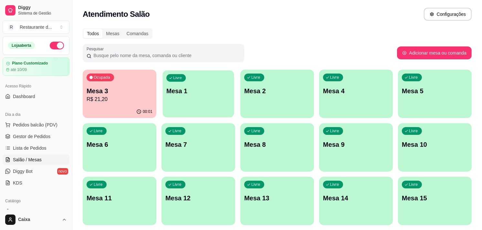
click at [178, 93] on p "Mesa 1" at bounding box center [198, 91] width 64 height 9
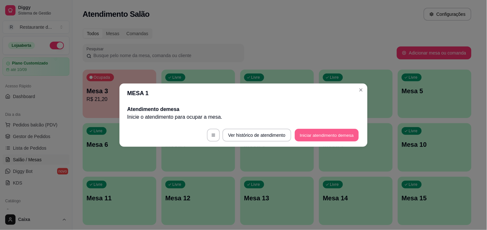
click at [306, 137] on button "Iniciar atendimento de mesa" at bounding box center [327, 135] width 64 height 13
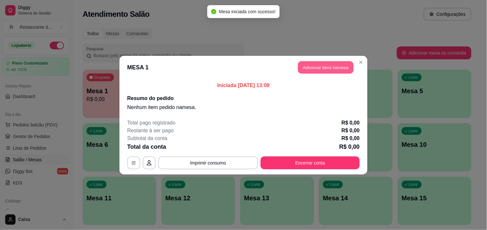
click at [336, 68] on button "Adicionar itens na mesa" at bounding box center [326, 67] width 56 height 13
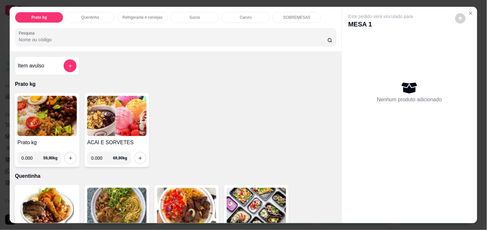
click at [102, 156] on input "0.000" at bounding box center [102, 158] width 22 height 13
type input "0.126"
click at [139, 156] on icon "increase-product-quantity" at bounding box center [140, 158] width 5 height 5
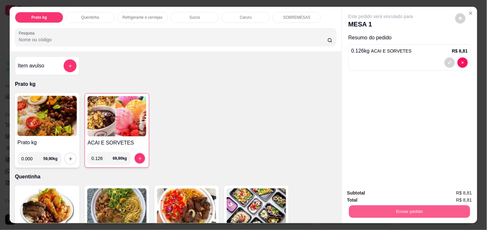
click at [418, 211] on button "Enviar pedido" at bounding box center [409, 211] width 121 height 13
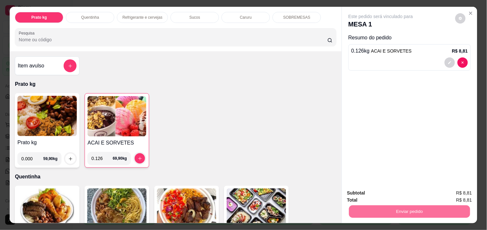
click at [395, 194] on button "Não registrar e enviar pedido" at bounding box center [388, 193] width 65 height 12
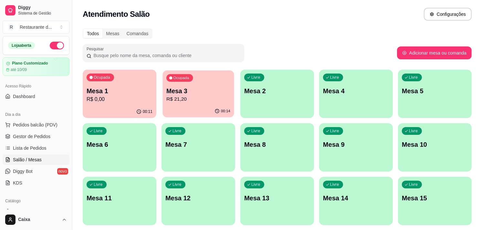
click at [214, 106] on div "00:14" at bounding box center [198, 111] width 71 height 12
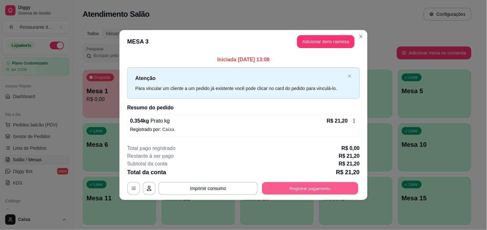
click at [302, 183] on button "Registrar pagamento" at bounding box center [310, 189] width 96 height 13
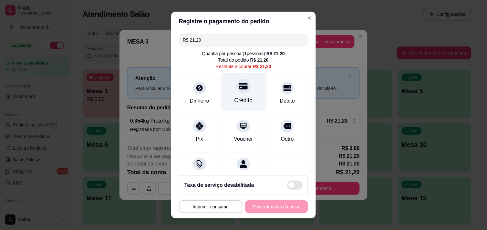
click at [237, 93] on div at bounding box center [244, 86] width 14 height 14
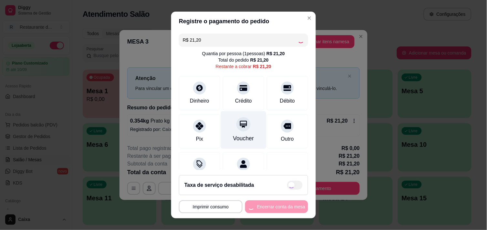
type input "R$ 0,00"
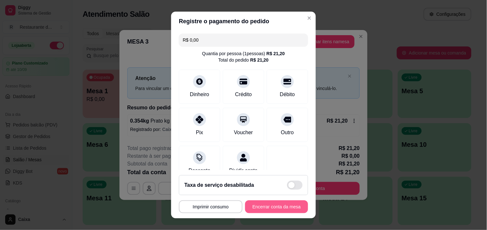
click at [269, 208] on button "Encerrar conta da mesa" at bounding box center [276, 207] width 63 height 13
